Goal: Entertainment & Leisure: Consume media (video, audio)

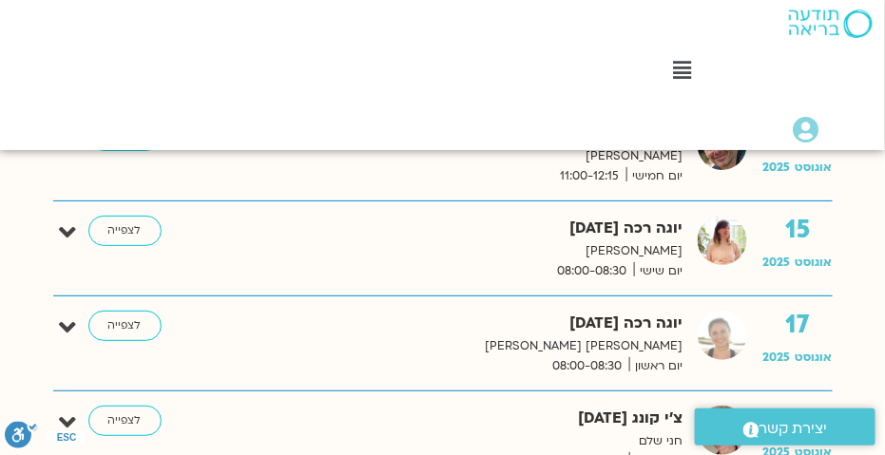
scroll to position [1727, 0]
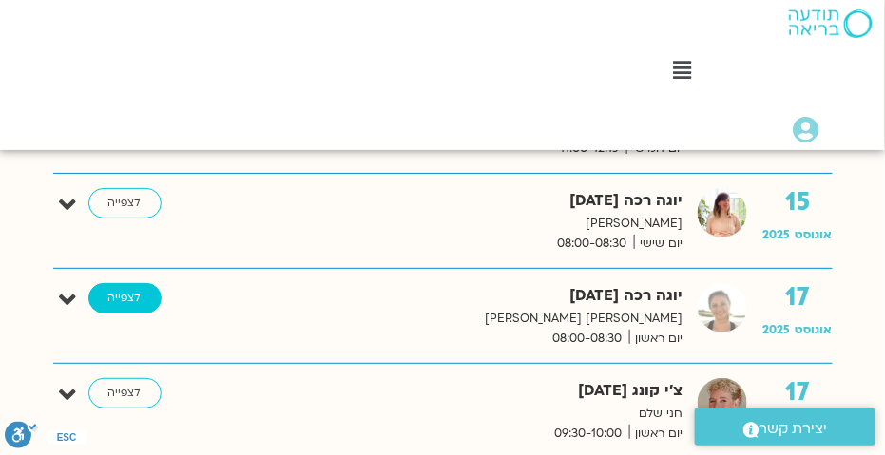
click at [143, 295] on link "לצפייה" at bounding box center [124, 298] width 73 height 30
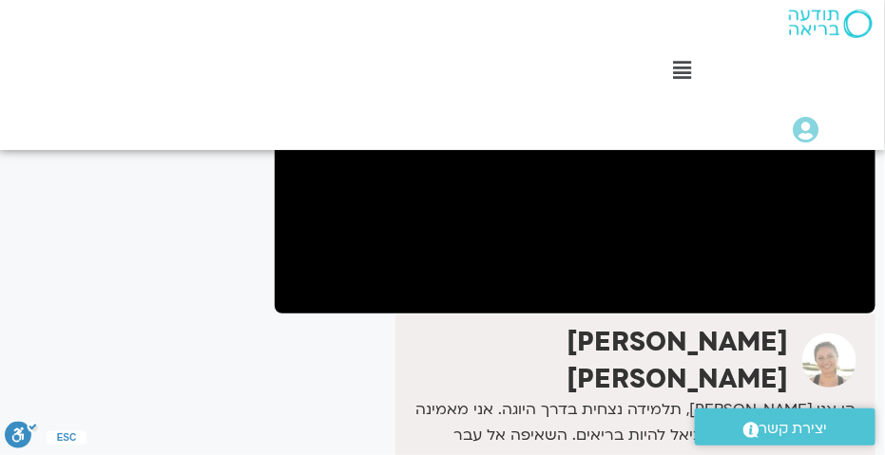
scroll to position [381, 0]
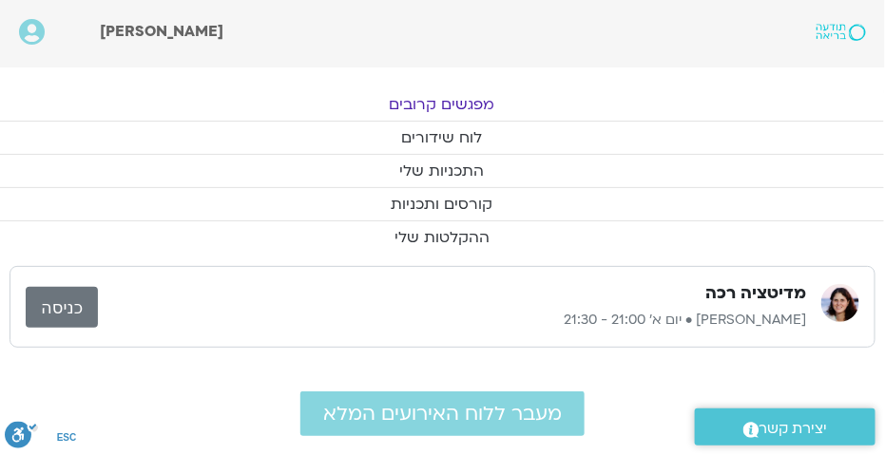
click at [420, 104] on link "מפגשים קרובים" at bounding box center [441, 104] width 885 height 32
